Goal: Task Accomplishment & Management: Complete application form

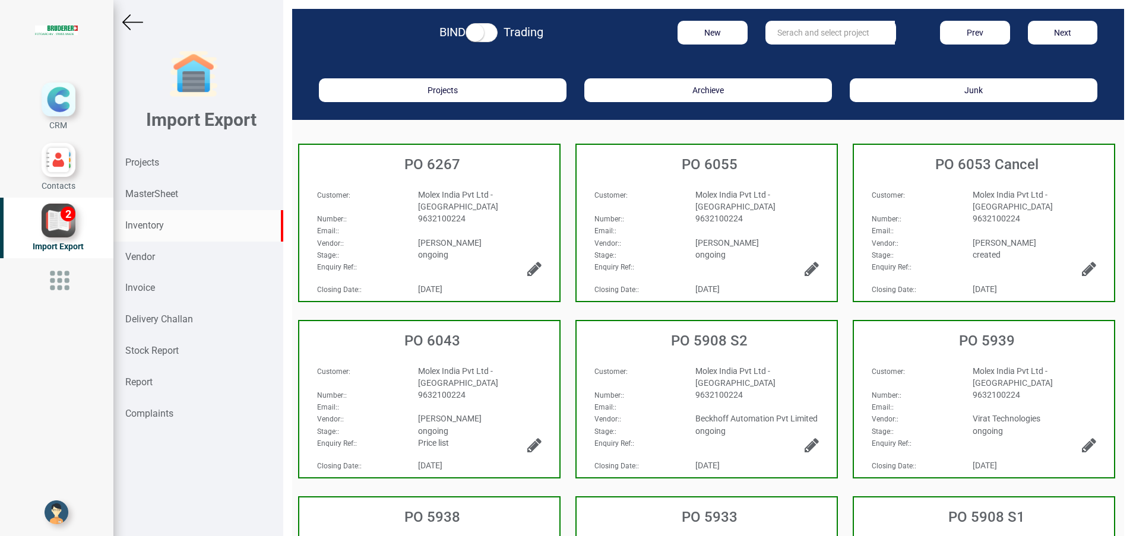
click at [152, 220] on strong "Inventory" at bounding box center [144, 225] width 39 height 11
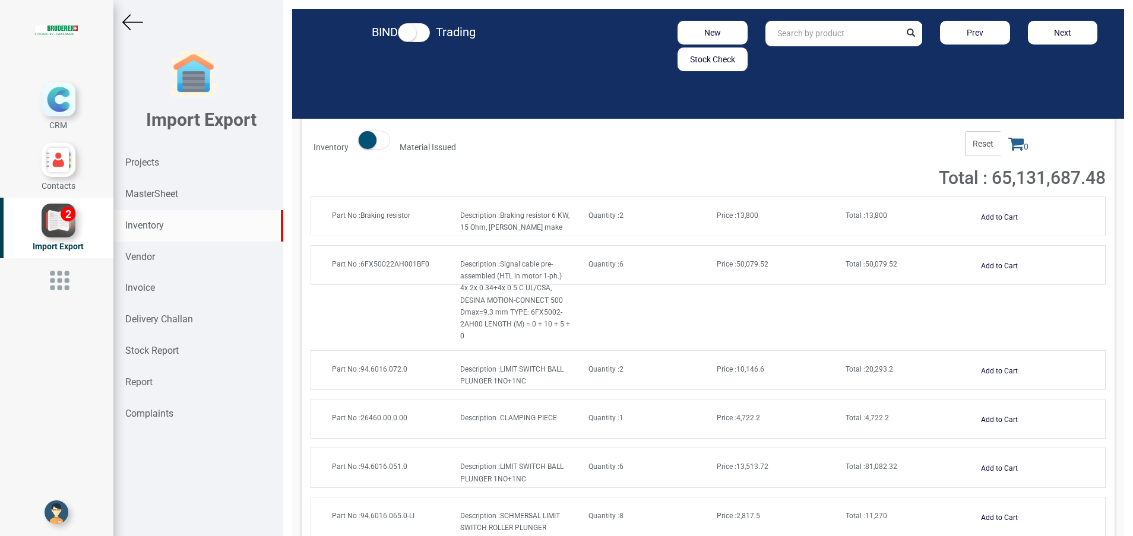
click at [829, 37] on input "text" at bounding box center [833, 34] width 135 height 26
click at [819, 59] on link "264 60.00.0.00" at bounding box center [813, 58] width 94 height 15
type input "26460.00.0.00"
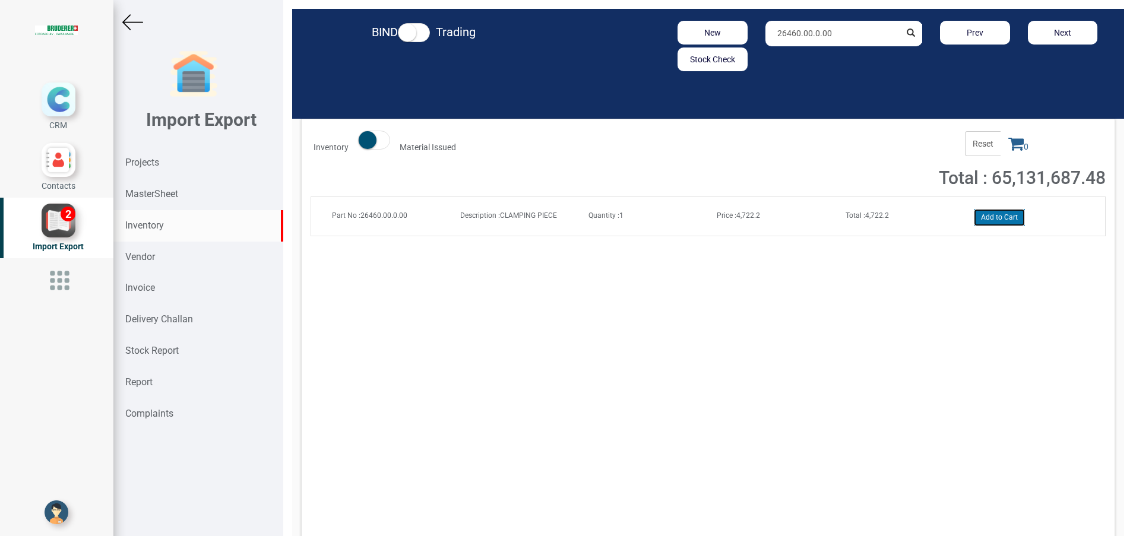
click at [995, 211] on button "Add to Cart" at bounding box center [999, 217] width 51 height 17
click at [1002, 155] on span "1" at bounding box center [1019, 143] width 36 height 25
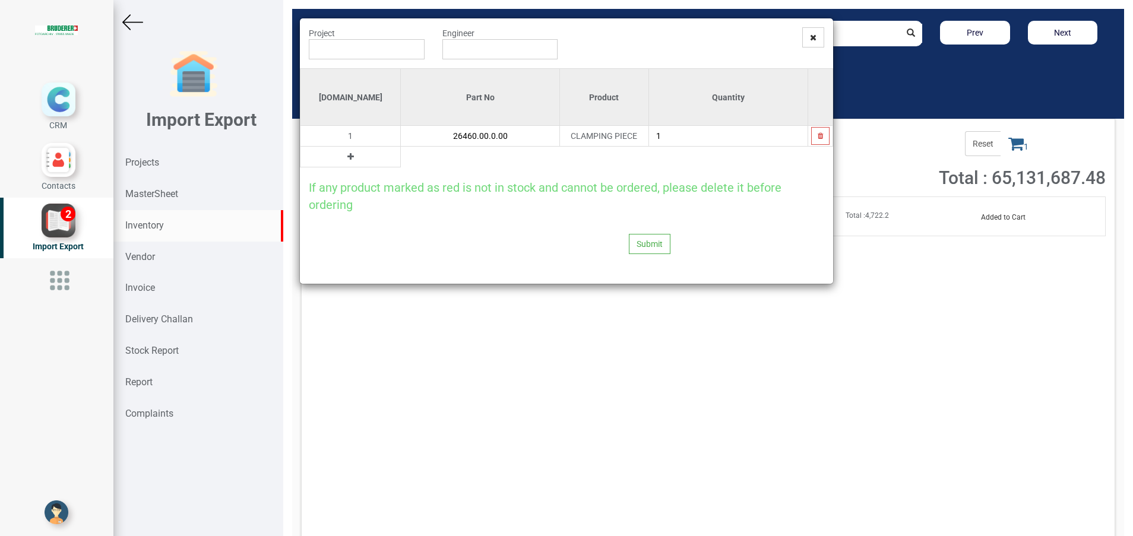
click at [344, 157] on button at bounding box center [351, 156] width 14 height 13
click at [441, 147] on input "text" at bounding box center [480, 157] width 159 height 20
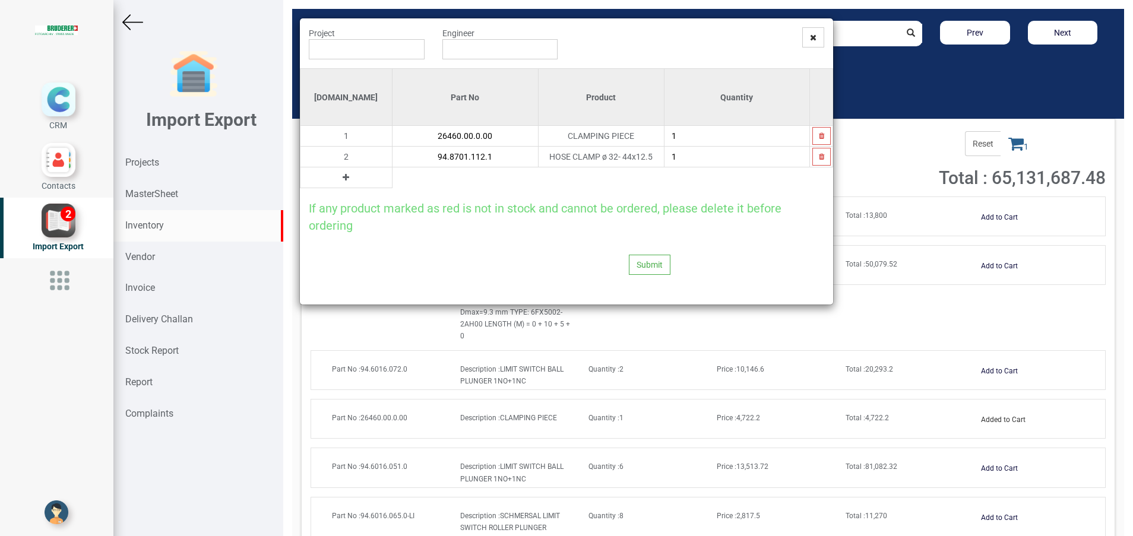
type input "94.8701.112.1"
type input "4"
click at [343, 176] on icon at bounding box center [346, 177] width 7 height 8
click at [393, 181] on input "text" at bounding box center [466, 178] width 146 height 20
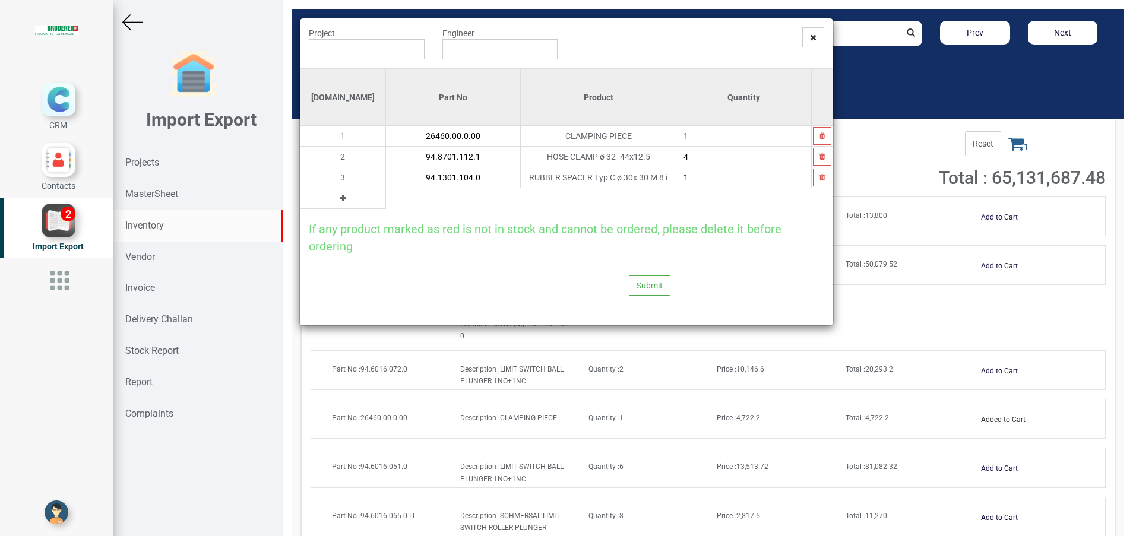
type input "94.1301.104.0"
type input "4"
click at [336, 200] on button at bounding box center [343, 198] width 14 height 13
click at [386, 198] on input "text" at bounding box center [453, 198] width 135 height 20
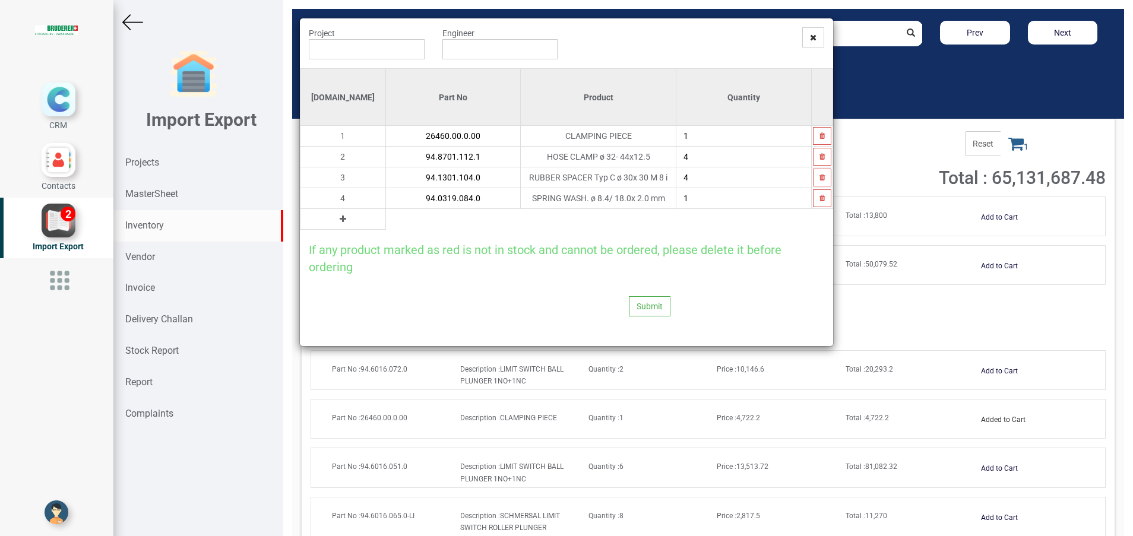
type input "94.0319.084.0"
type input "4"
click at [336, 224] on button at bounding box center [343, 219] width 14 height 13
click at [386, 214] on input "text" at bounding box center [453, 219] width 135 height 20
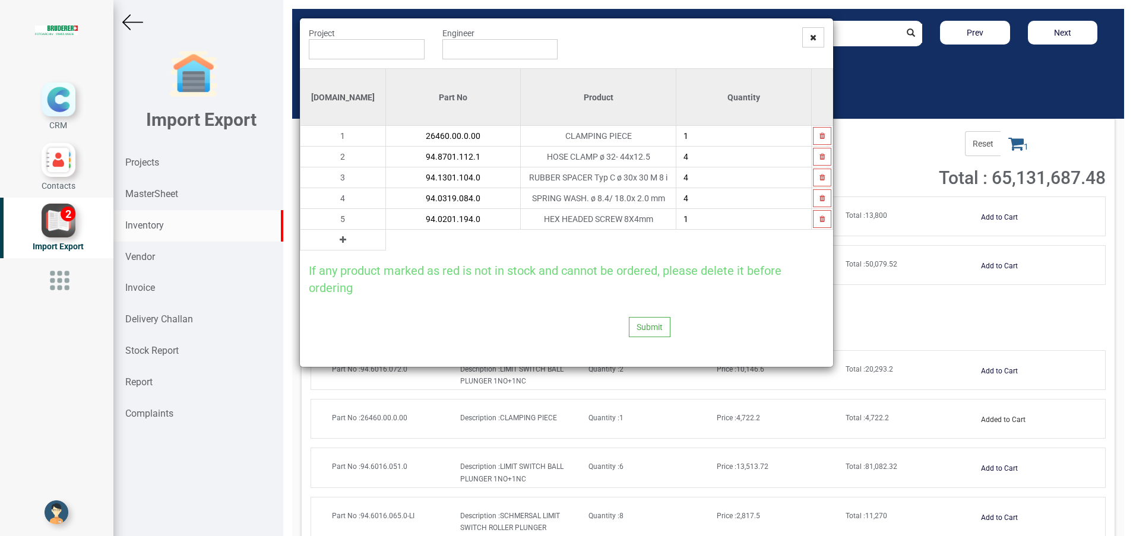
type input "94.0201.194.0"
type input "4"
click at [336, 242] on button at bounding box center [343, 239] width 14 height 13
click at [386, 242] on input "text" at bounding box center [453, 240] width 135 height 20
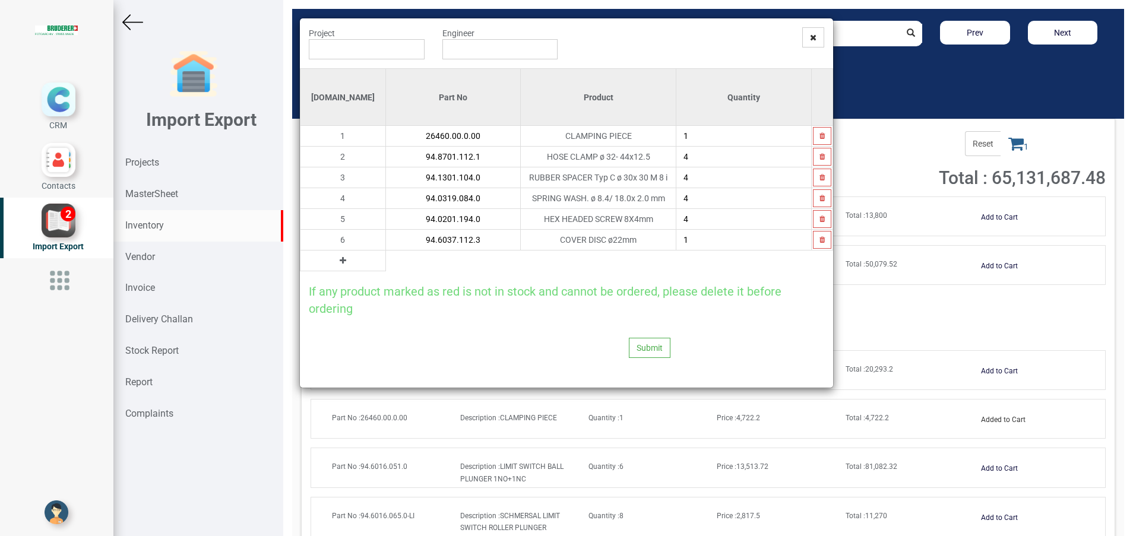
type input "94.6037.112.3"
type input "5"
type input "6"
click at [336, 260] on button at bounding box center [343, 260] width 14 height 13
click at [386, 261] on input "text" at bounding box center [453, 261] width 135 height 20
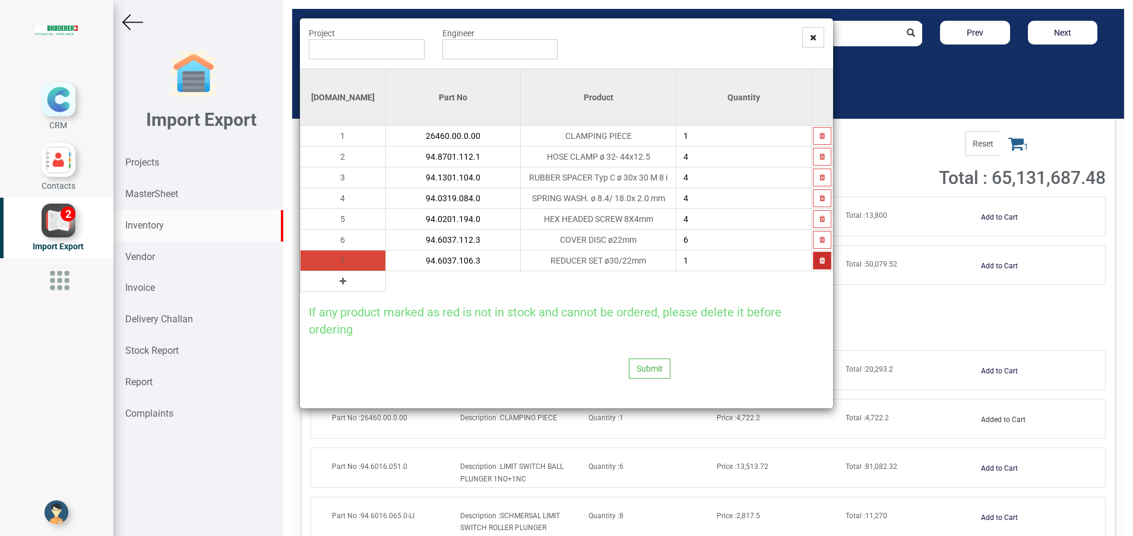
type input "94.6037.106.3"
click at [820, 263] on icon "button" at bounding box center [822, 260] width 5 height 7
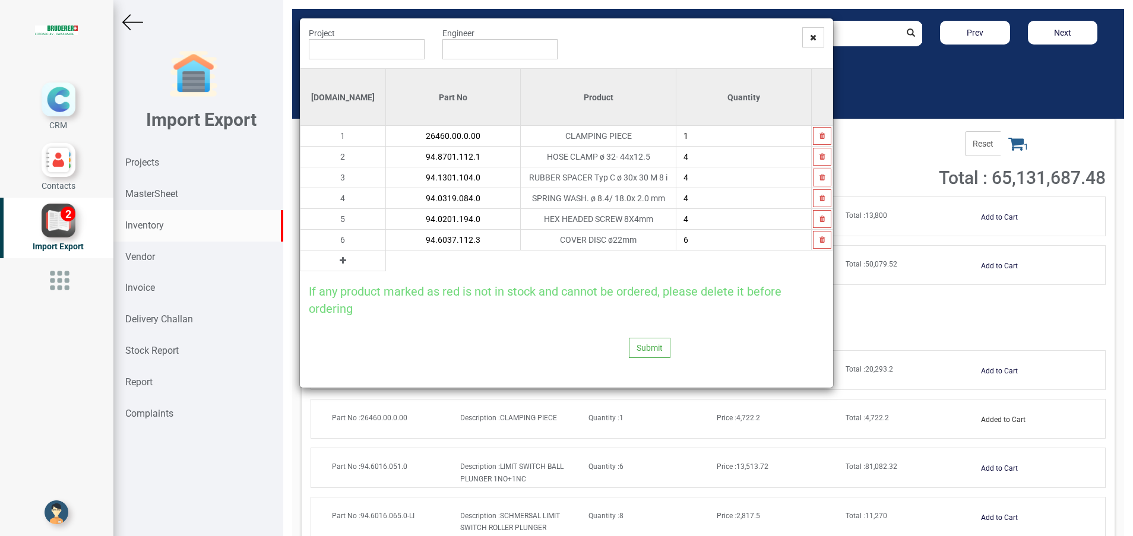
click at [336, 254] on button at bounding box center [343, 260] width 14 height 13
click at [386, 258] on input "text" at bounding box center [453, 261] width 135 height 20
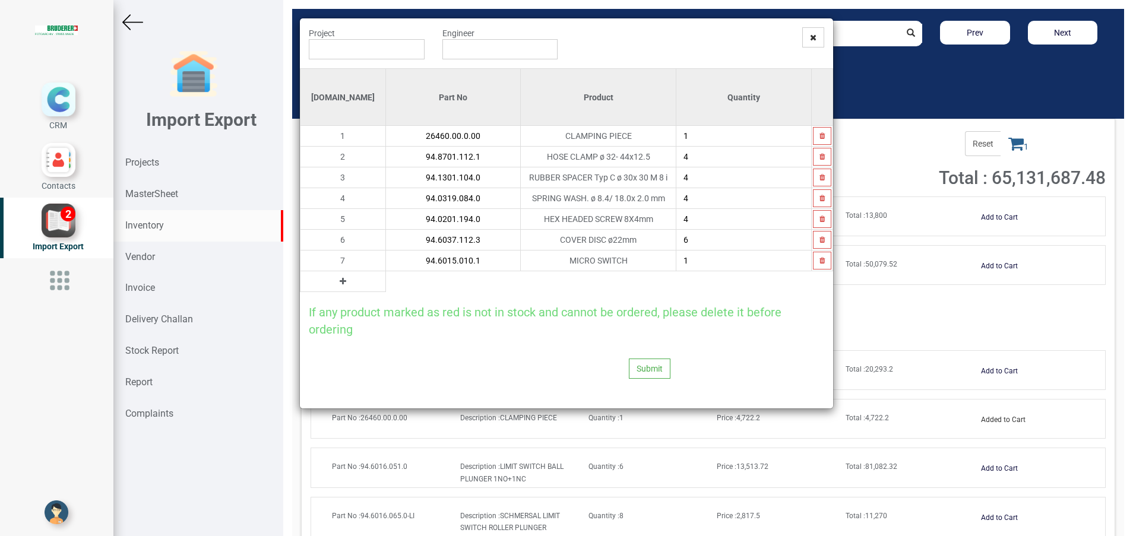
type input "94.6015.010.1"
type input "2"
click at [336, 283] on button at bounding box center [343, 281] width 14 height 13
click at [386, 285] on input "text" at bounding box center [453, 281] width 135 height 20
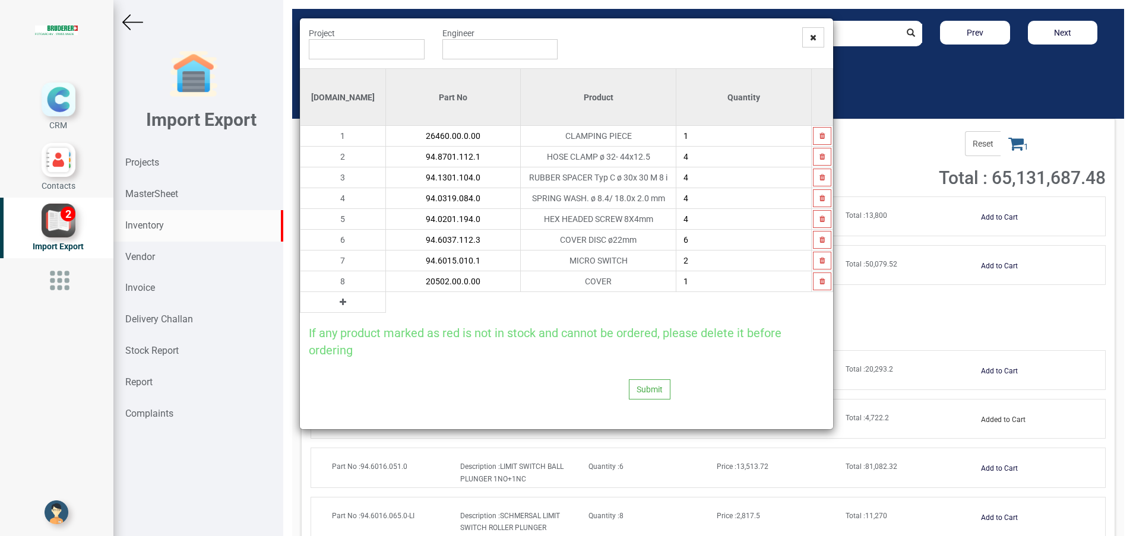
type input "20502.00.0.00"
click at [340, 302] on icon at bounding box center [343, 302] width 7 height 8
click at [386, 310] on input "text" at bounding box center [453, 302] width 135 height 20
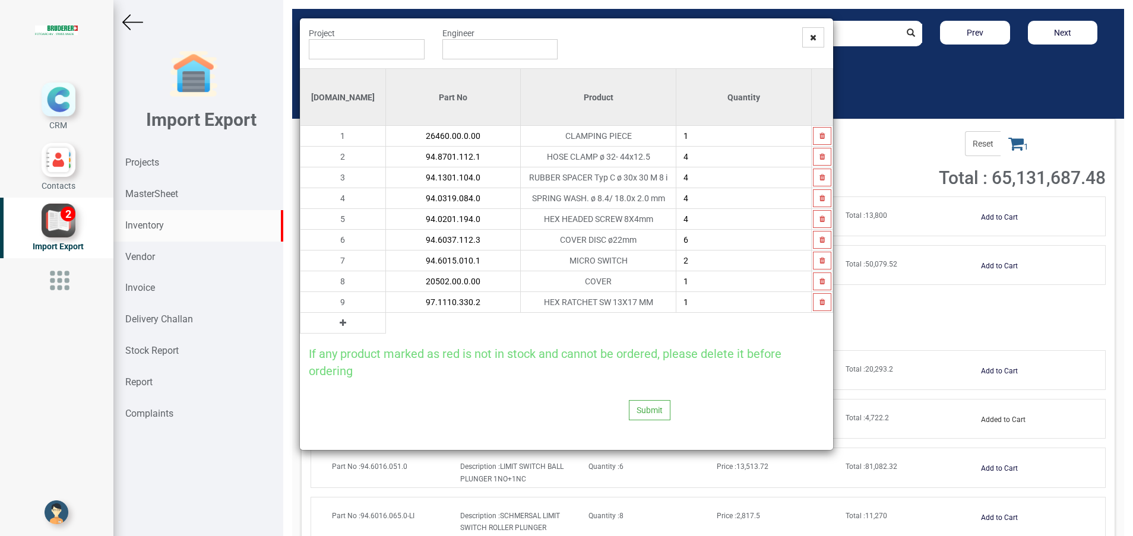
type input "97.1110.330.2"
type input "4"
click at [321, 331] on td at bounding box center [344, 323] width 86 height 21
click at [340, 324] on icon at bounding box center [343, 323] width 7 height 8
click at [386, 321] on input "text" at bounding box center [453, 323] width 135 height 20
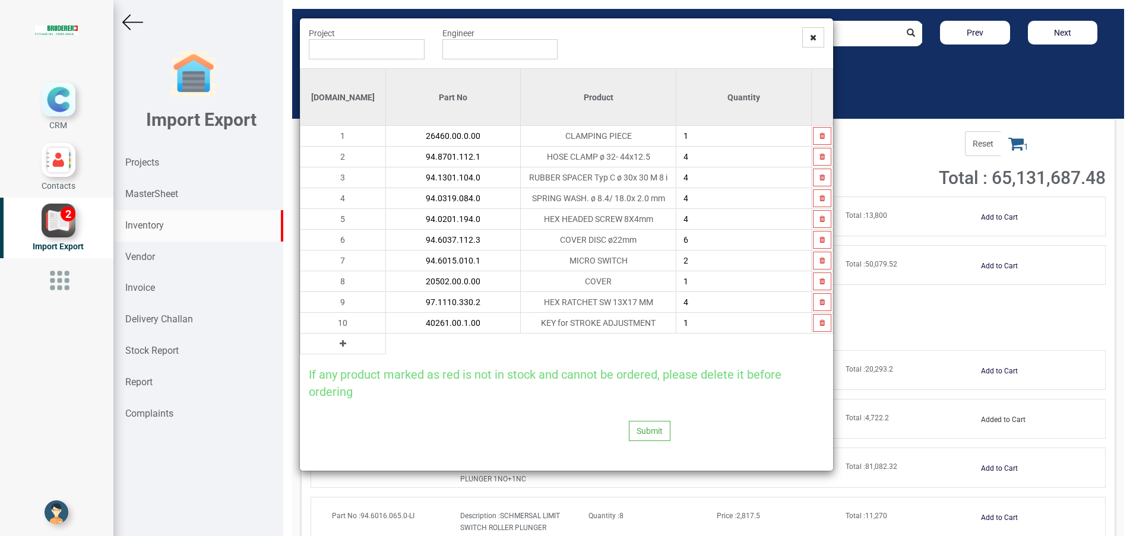
type input "40261.00.1.00"
click at [336, 348] on button at bounding box center [343, 343] width 14 height 13
click at [386, 349] on input "text" at bounding box center [453, 344] width 135 height 20
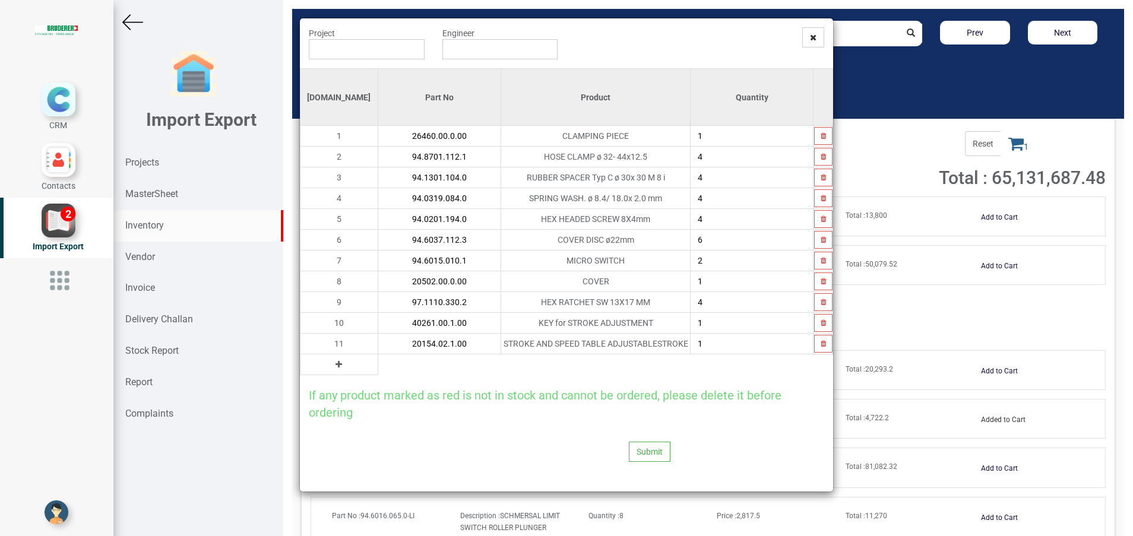
type input "20154.02.1.00"
type input "2"
type input "1"
click at [336, 366] on icon at bounding box center [339, 365] width 7 height 8
click at [378, 365] on input "text" at bounding box center [439, 365] width 122 height 20
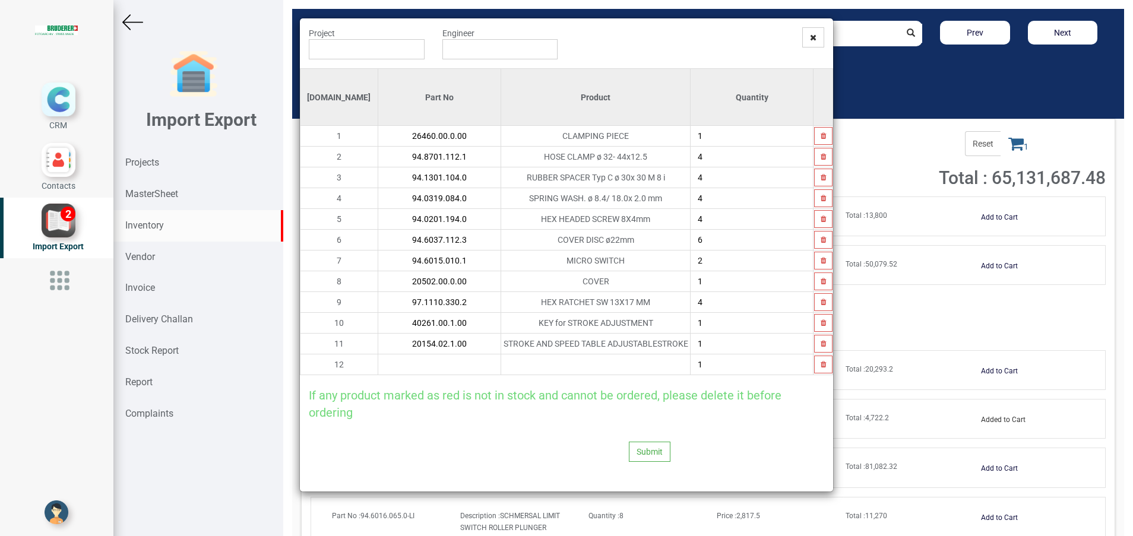
type input "8"
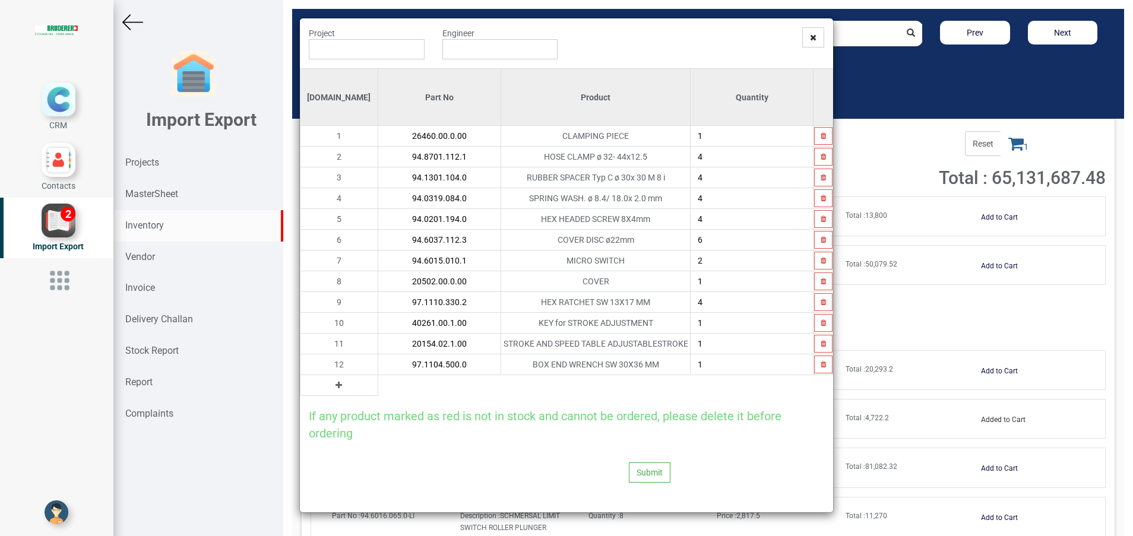
type input "97.1104.500.0"
type input "2"
type input "1"
type input "3"
type input "2"
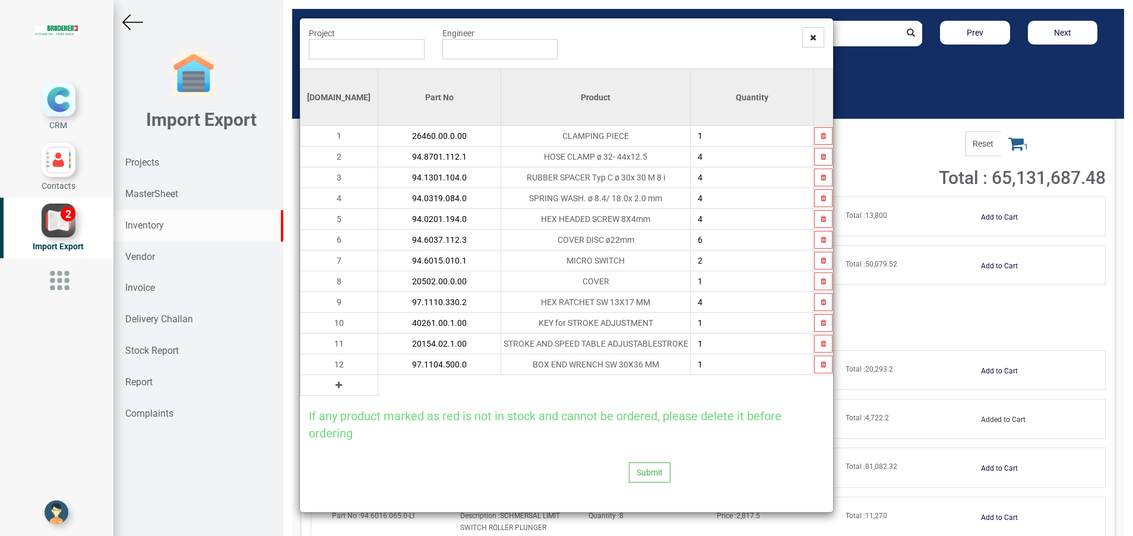
type input "1"
click at [332, 390] on button at bounding box center [339, 385] width 14 height 13
click at [378, 377] on input "text" at bounding box center [439, 385] width 122 height 20
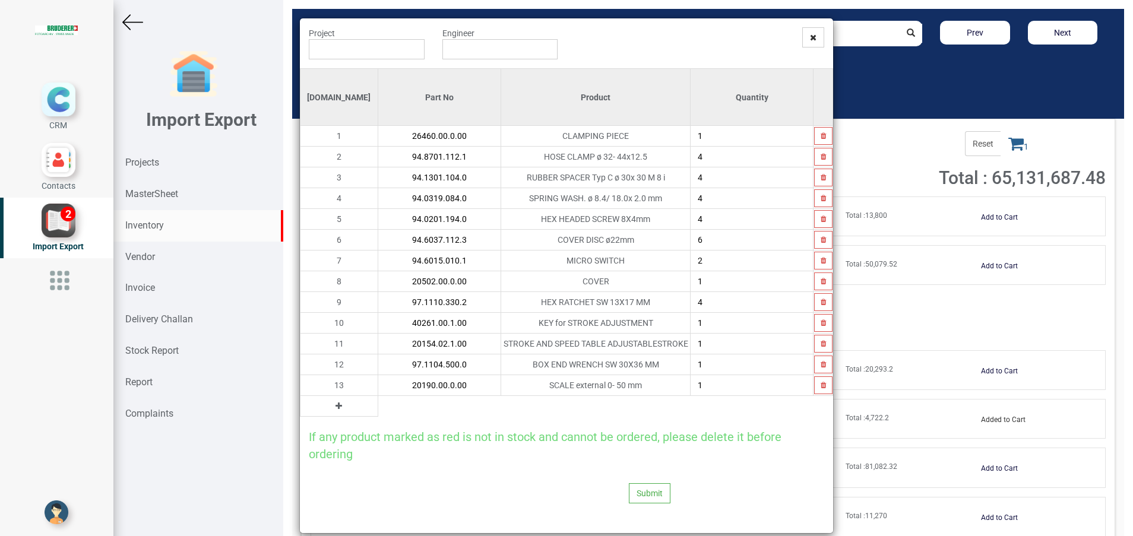
type input "20190.00.0.00"
click at [336, 404] on icon at bounding box center [339, 406] width 7 height 8
click at [378, 403] on input "text" at bounding box center [439, 406] width 122 height 20
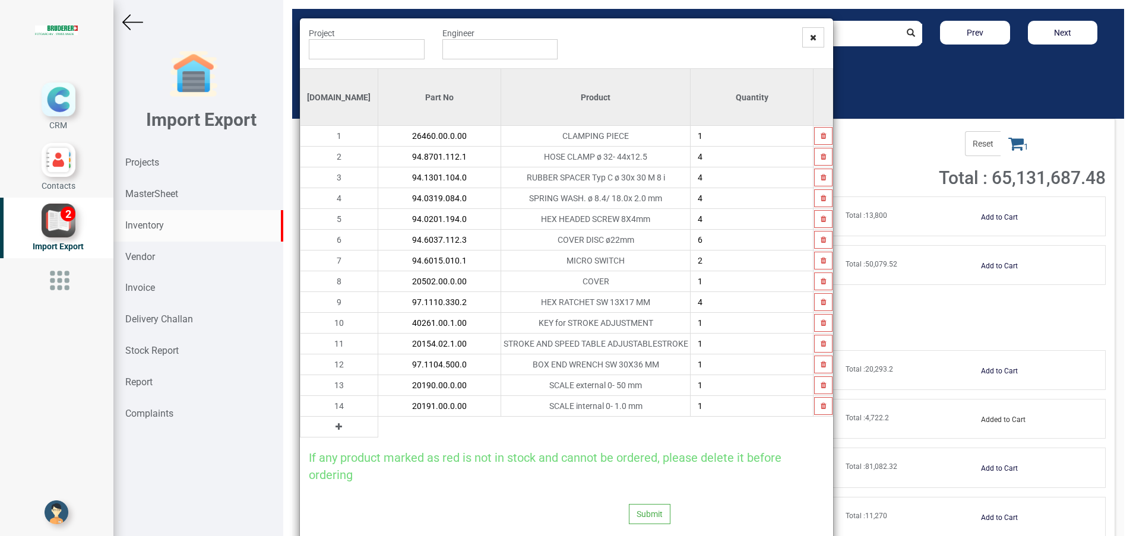
type input "20191.00.0.00"
click at [332, 431] on button at bounding box center [339, 427] width 14 height 13
click at [380, 428] on input "text" at bounding box center [439, 427] width 122 height 20
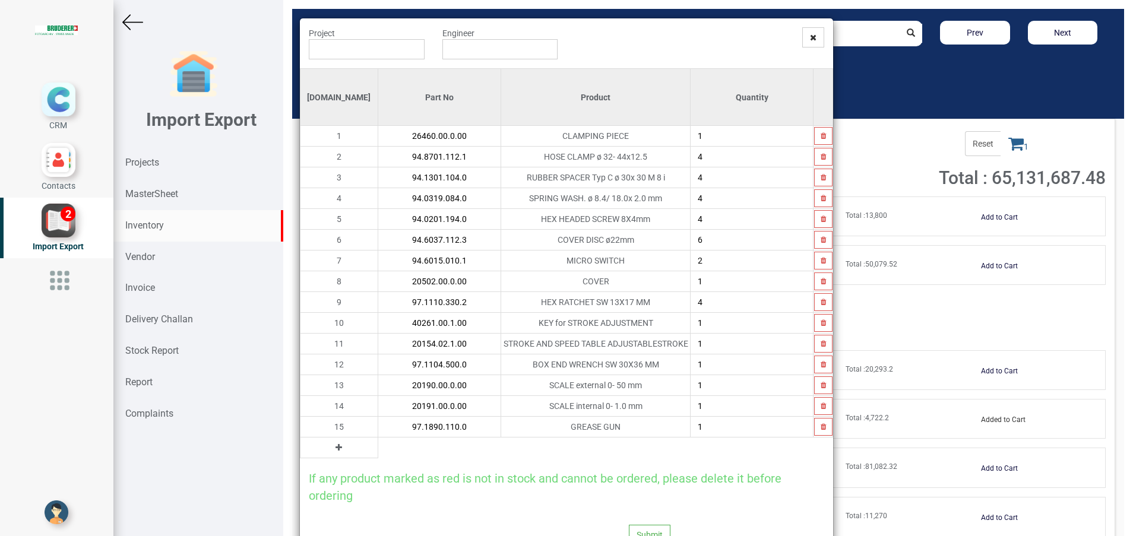
type input "97.1890.110.0"
click at [337, 46] on input "text" at bounding box center [367, 49] width 116 height 20
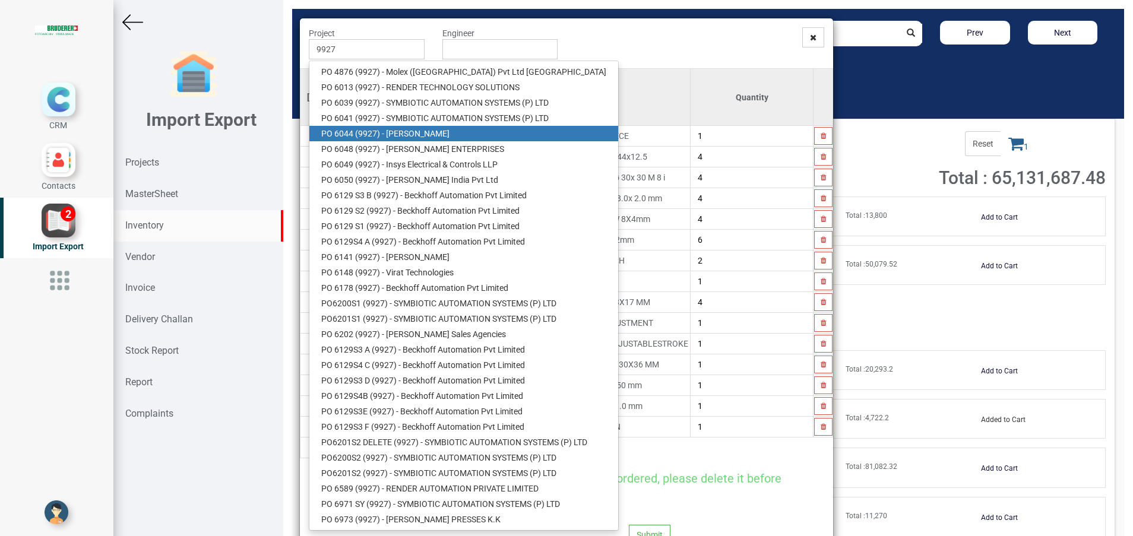
click at [415, 132] on link "PO 6044 ( 9927 ) - [PERSON_NAME]" at bounding box center [463, 133] width 309 height 15
type input "PO 6044 ( 9927 ) - [PERSON_NAME]"
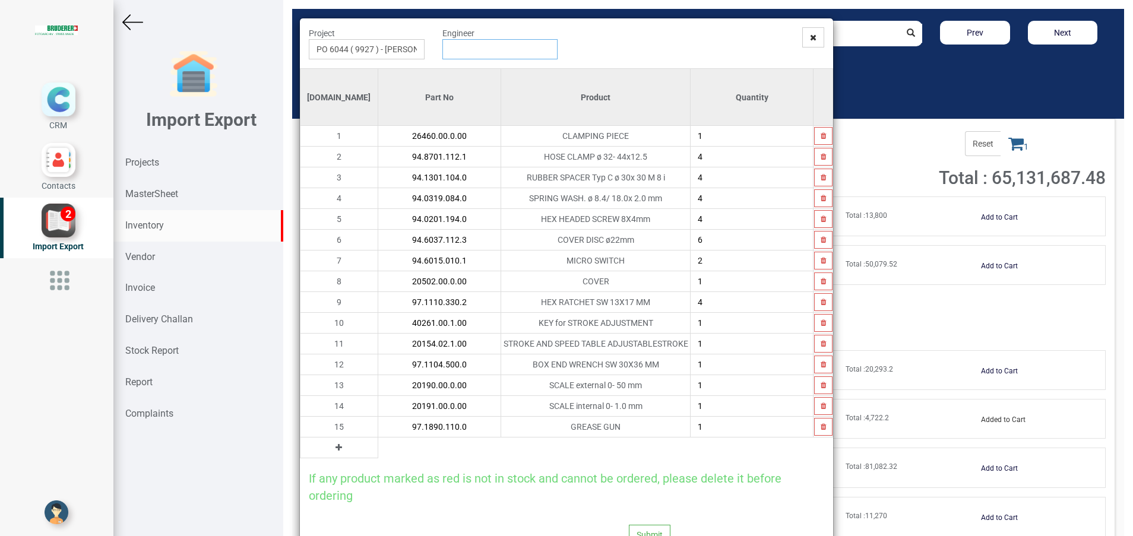
click at [462, 53] on input "text" at bounding box center [501, 49] width 116 height 20
click at [470, 73] on link "G opinath [PERSON_NAME]" at bounding box center [490, 71] width 94 height 15
type input "[PERSON_NAME]"
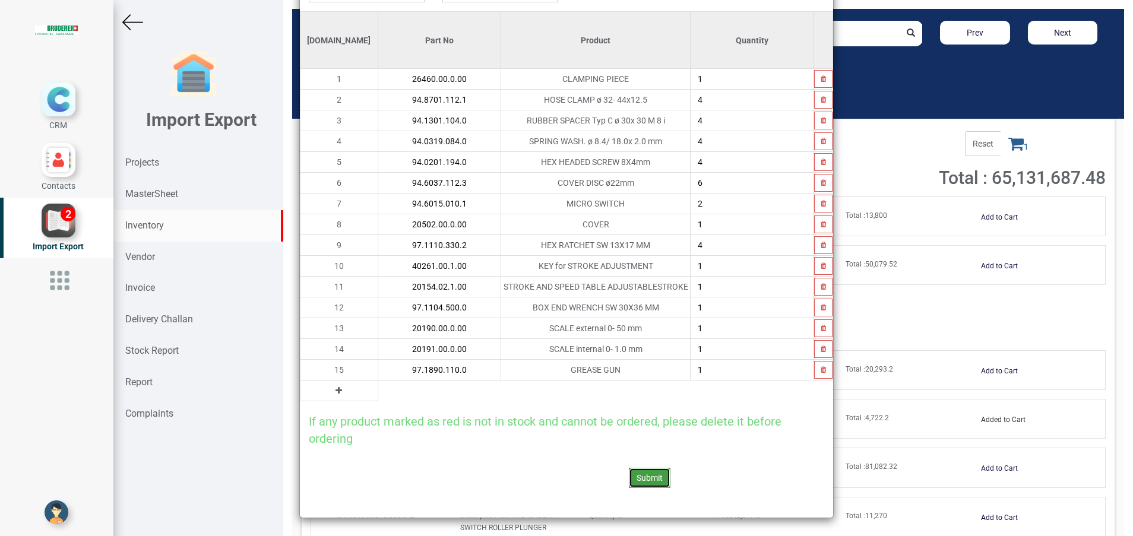
click at [634, 479] on button "Submit" at bounding box center [650, 478] width 42 height 20
click at [630, 444] on icon at bounding box center [626, 446] width 8 height 8
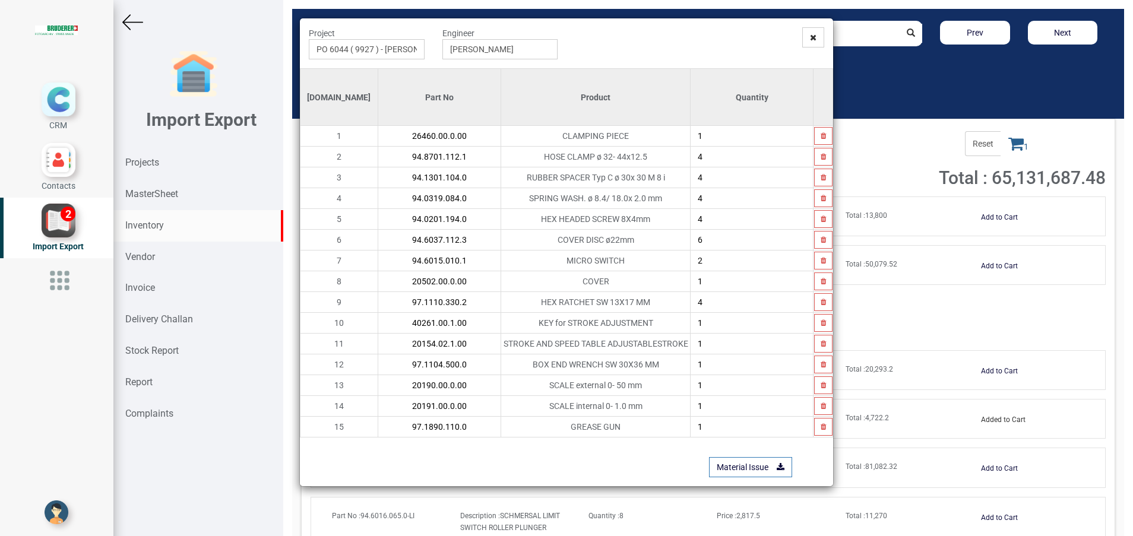
scroll to position [0, 0]
click at [732, 472] on link "Material Issue" at bounding box center [750, 467] width 83 height 20
click at [816, 36] on icon at bounding box center [813, 37] width 7 height 8
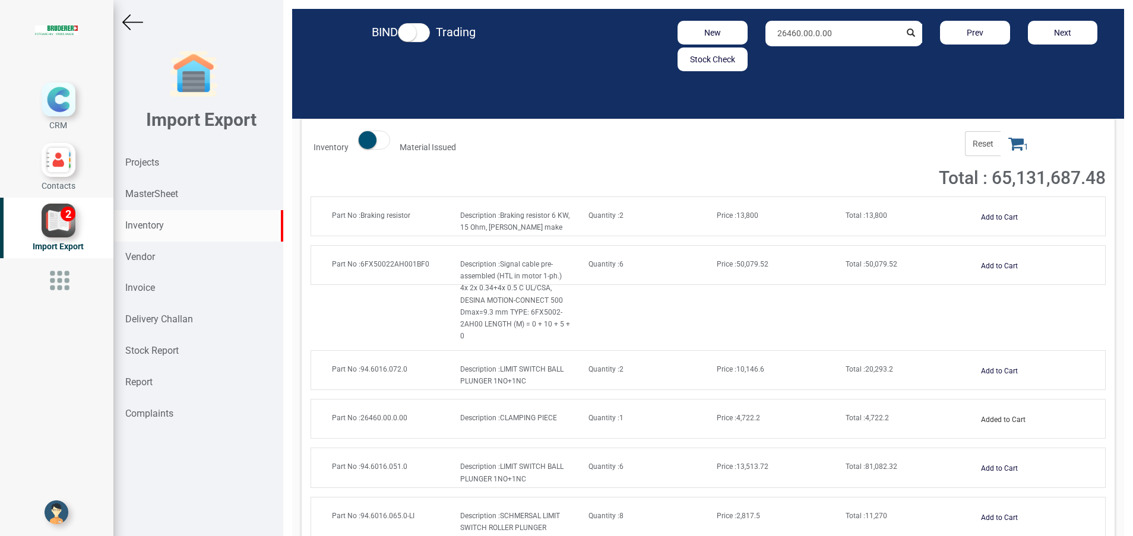
drag, startPoint x: 842, startPoint y: 27, endPoint x: 649, endPoint y: 52, distance: 195.2
click at [649, 52] on div "New Stock Check 26460.00.0.00 Prev Next" at bounding box center [844, 46] width 543 height 50
paste input "97.1133.272."
type input "97.1133.272.0"
click at [804, 56] on strong "97.1133.272.0" at bounding box center [805, 59] width 55 height 10
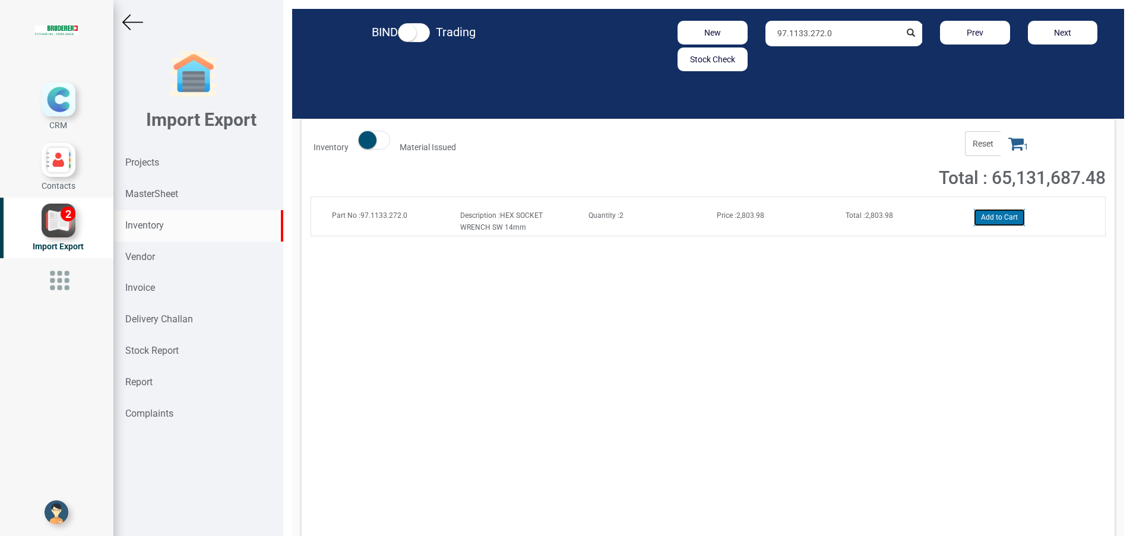
click at [994, 214] on button "Add to Cart" at bounding box center [999, 217] width 51 height 17
click at [1009, 150] on icon at bounding box center [1016, 143] width 15 height 17
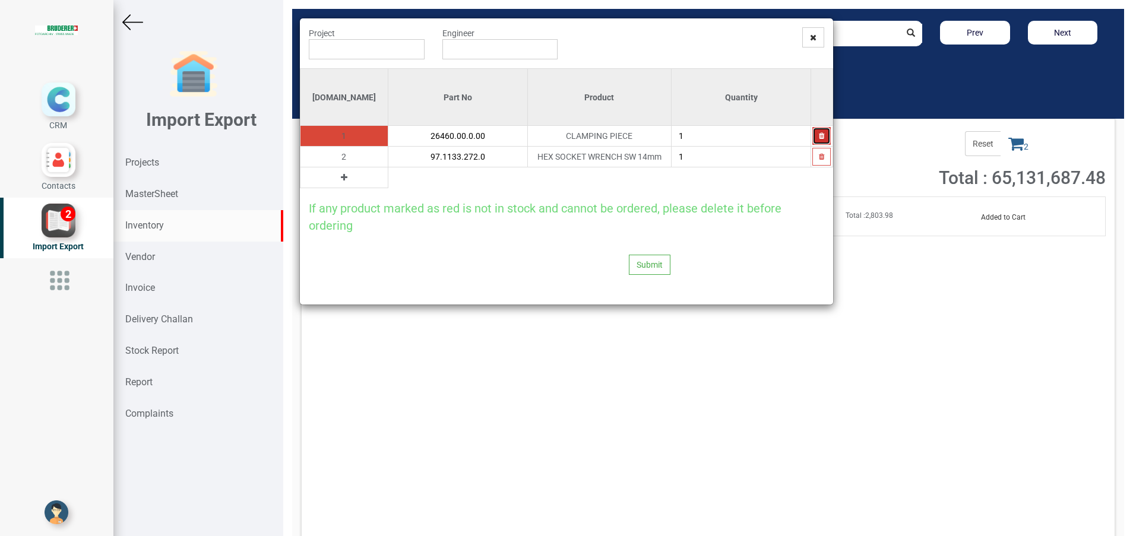
click at [818, 141] on button "button" at bounding box center [822, 136] width 18 height 18
type input "97.1133.272.0"
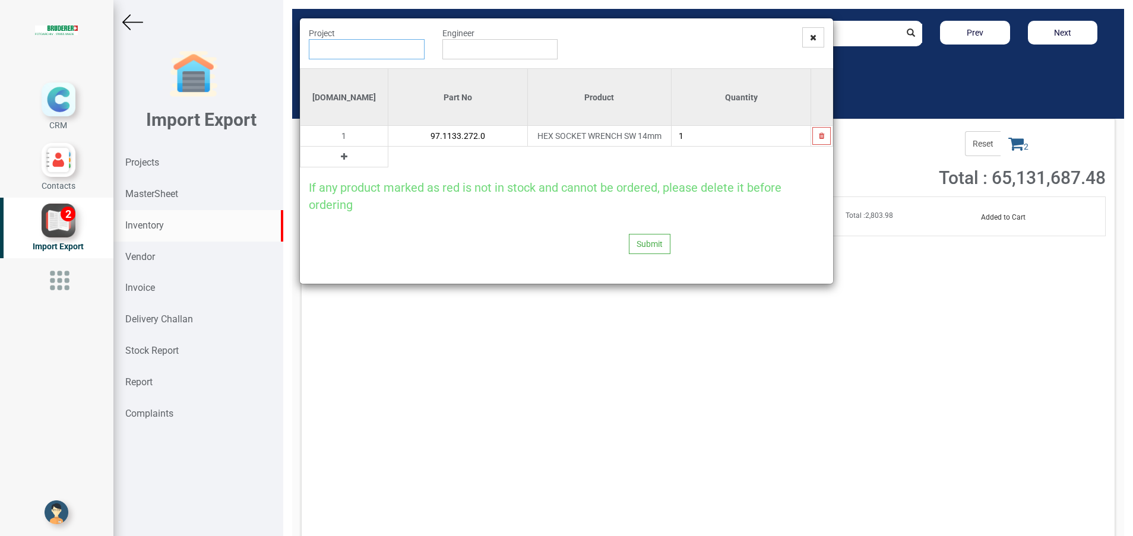
click at [369, 59] on input "text" at bounding box center [367, 49] width 116 height 20
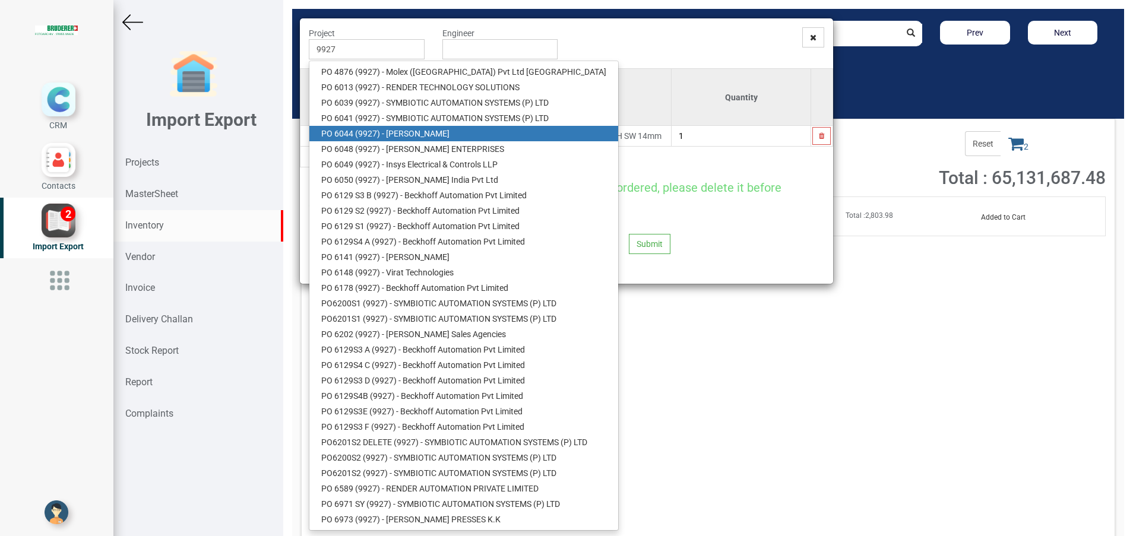
click at [416, 131] on link "PO 6044 ( 9927 ) - [PERSON_NAME]" at bounding box center [463, 133] width 309 height 15
type input "PO 6044 ( 9927 ) - [PERSON_NAME]"
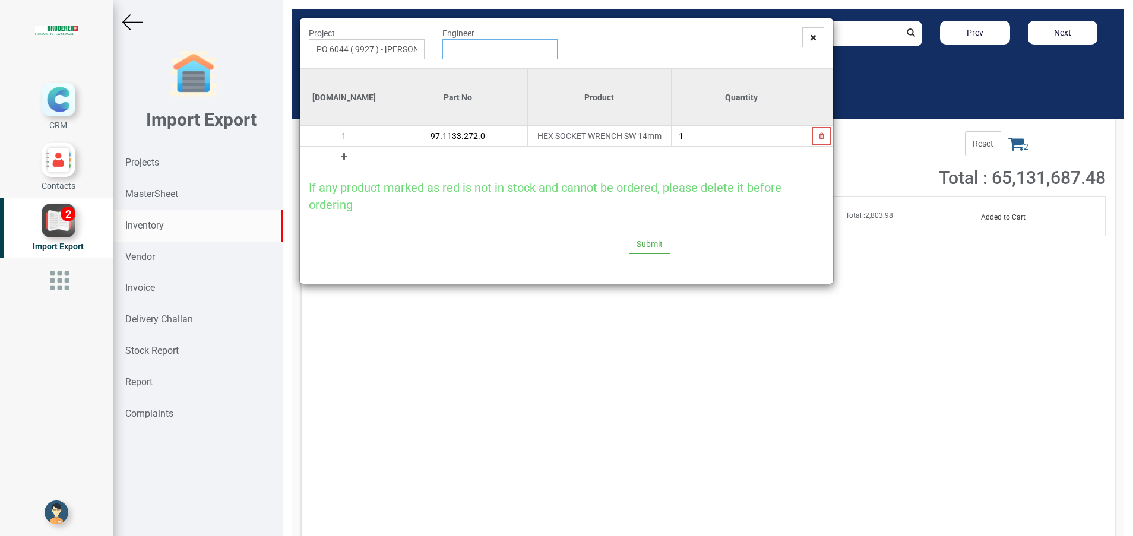
click at [462, 45] on input "text" at bounding box center [501, 49] width 116 height 20
click at [472, 75] on link "G opinath [PERSON_NAME]" at bounding box center [490, 71] width 94 height 15
type input "[PERSON_NAME]"
click at [644, 238] on button "Submit" at bounding box center [650, 244] width 42 height 20
click at [620, 209] on button "Yes" at bounding box center [626, 212] width 37 height 20
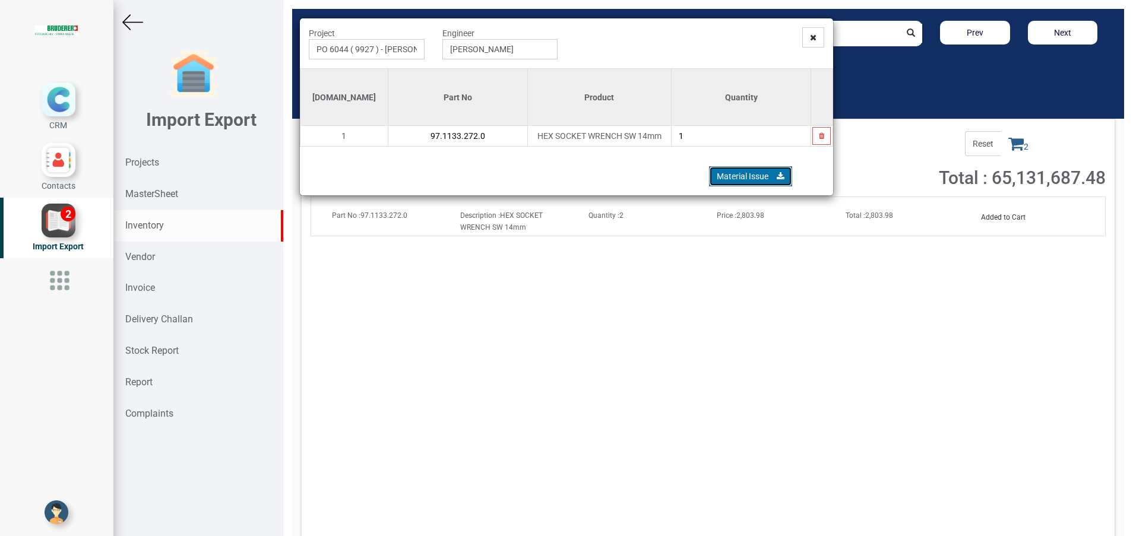
click at [733, 176] on link "Material Issue" at bounding box center [750, 176] width 83 height 20
